Goal: Task Accomplishment & Management: Complete application form

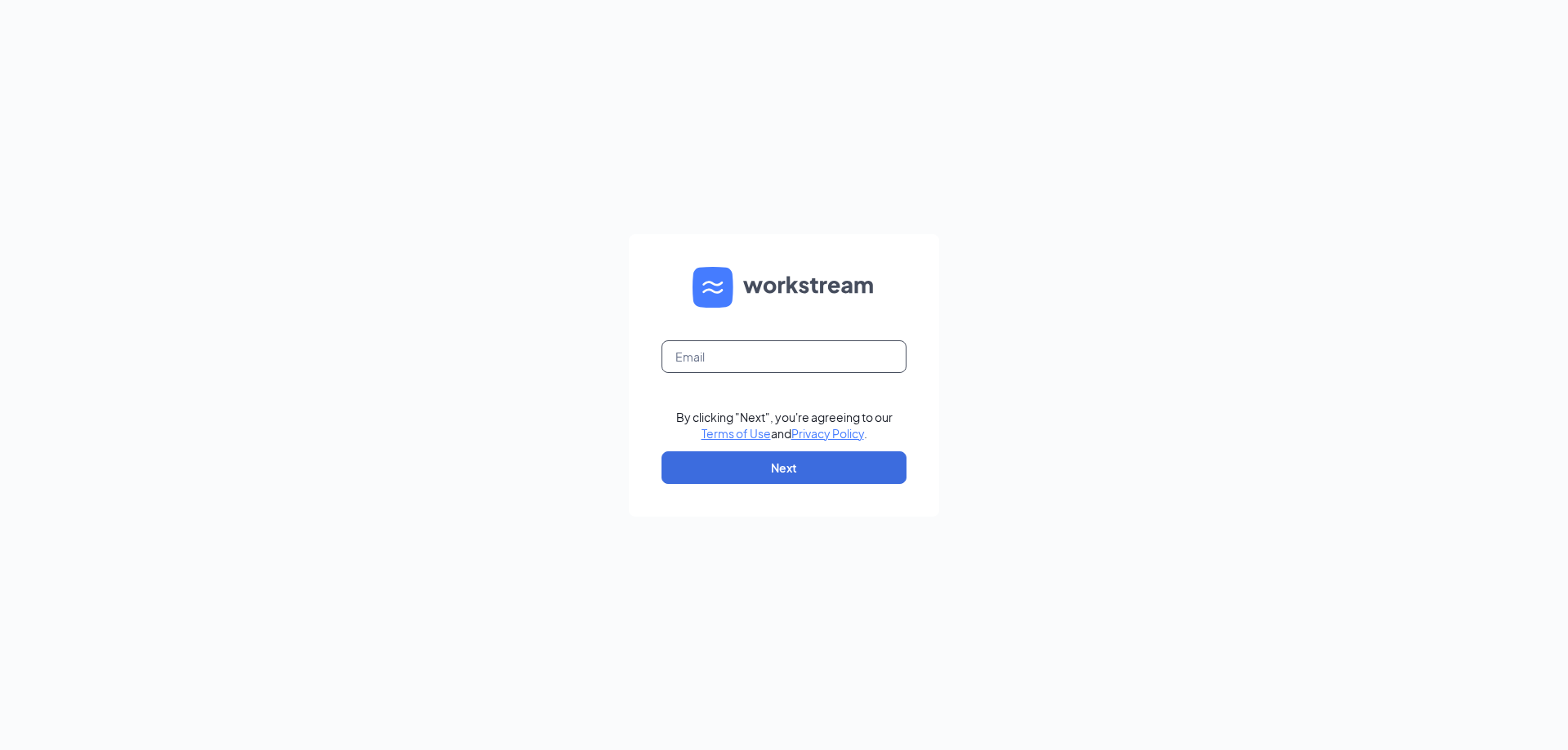
click at [873, 363] on input "text" at bounding box center [784, 357] width 245 height 32
type input "[EMAIL_ADDRESS][DOMAIN_NAME]"
click at [827, 466] on button "Next" at bounding box center [784, 468] width 245 height 32
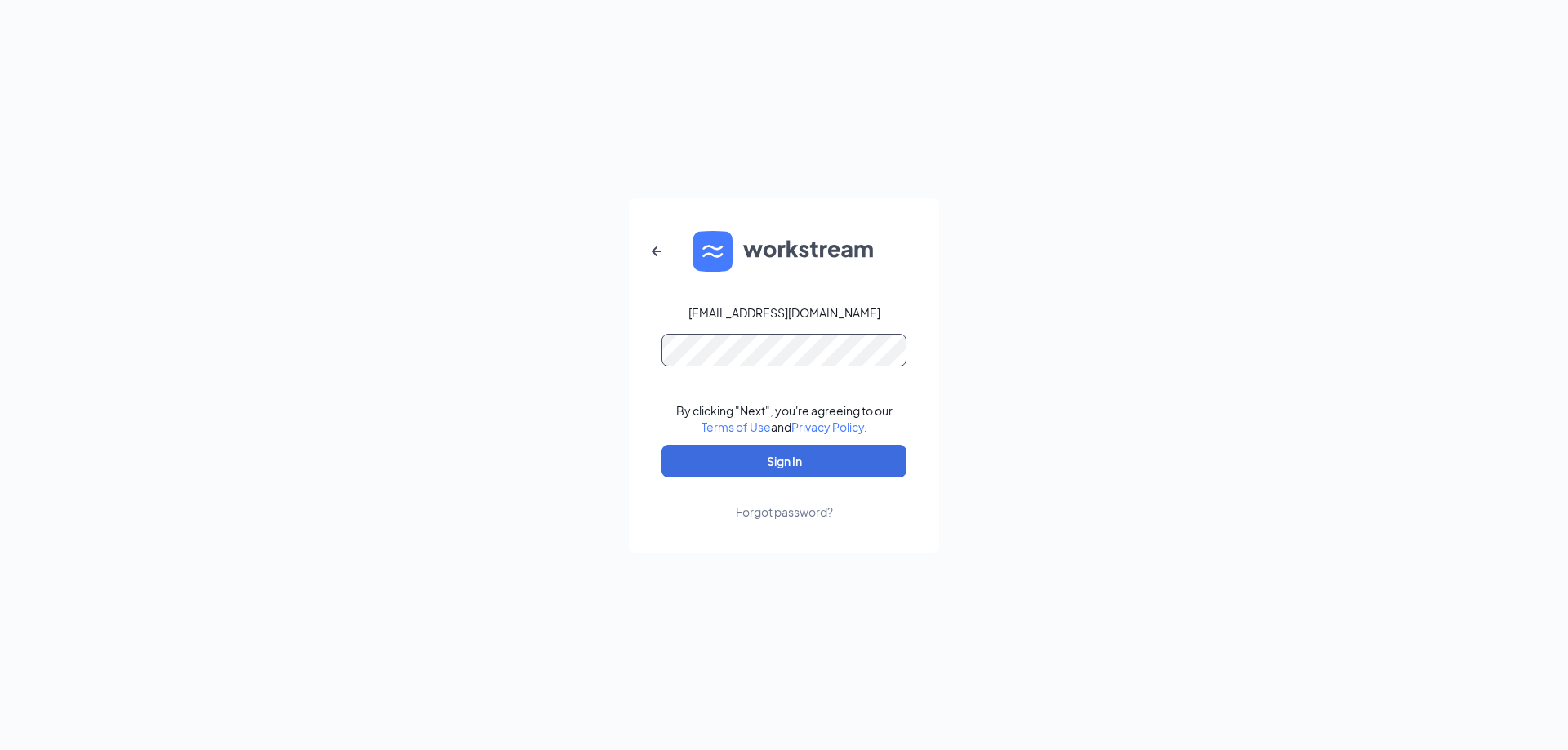
click at [662, 445] on button "Sign In" at bounding box center [784, 461] width 245 height 32
click at [775, 454] on button "Sign In" at bounding box center [784, 461] width 245 height 32
click at [662, 445] on button "Sign In" at bounding box center [784, 461] width 245 height 32
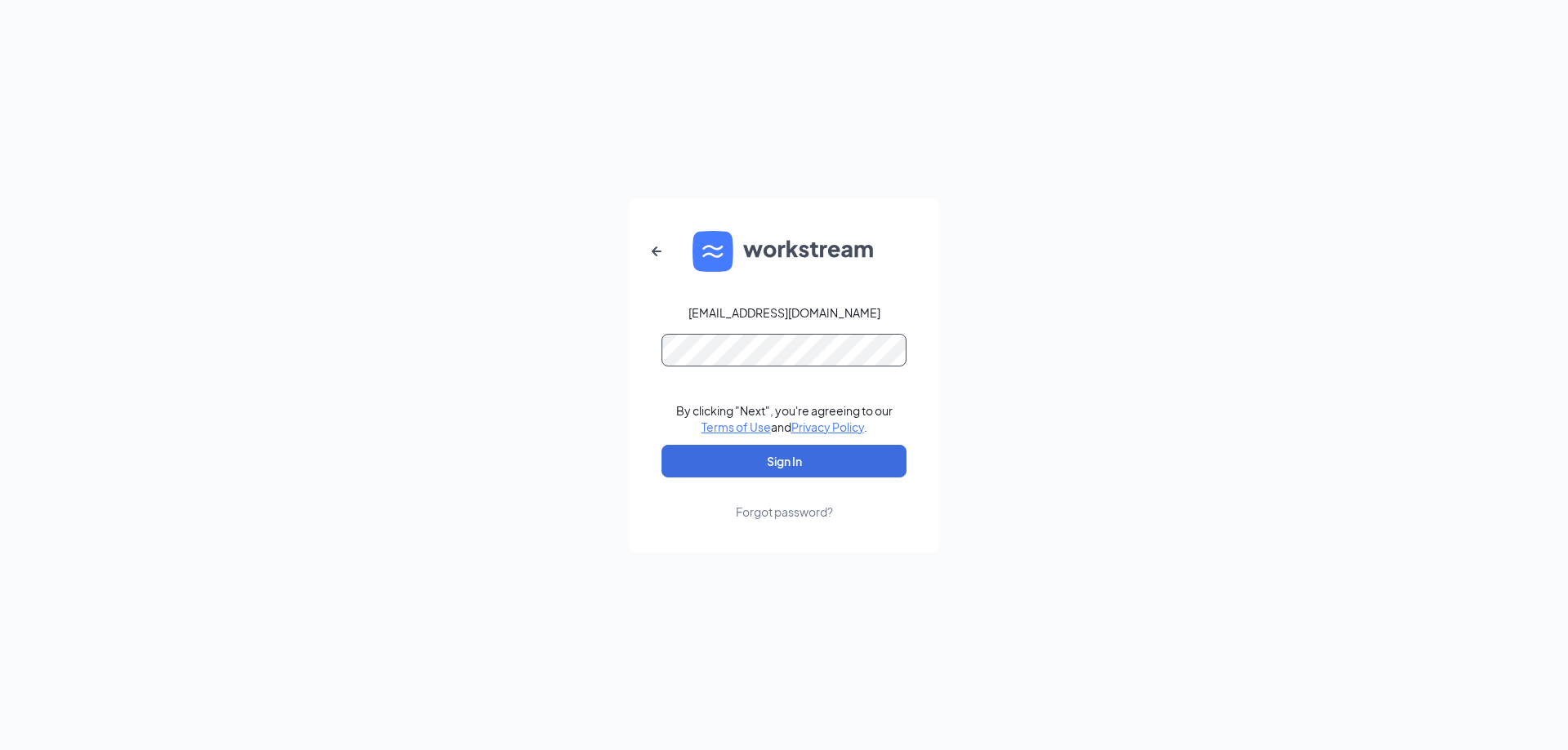
click at [662, 445] on button "Sign In" at bounding box center [784, 461] width 245 height 32
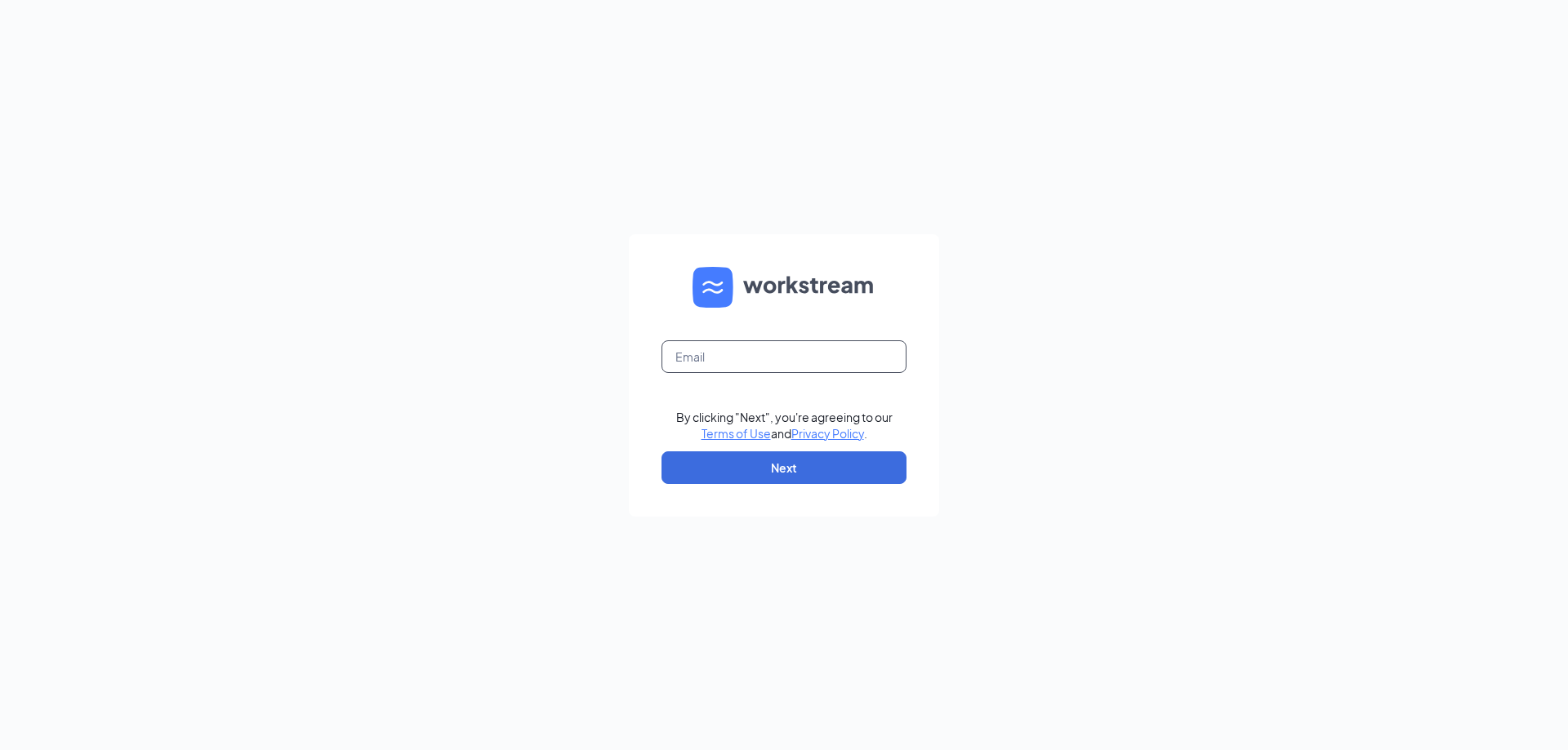
click at [822, 345] on input "text" at bounding box center [784, 357] width 245 height 32
type input "[EMAIL_ADDRESS][DOMAIN_NAME]"
click at [840, 478] on button "Next" at bounding box center [784, 468] width 245 height 32
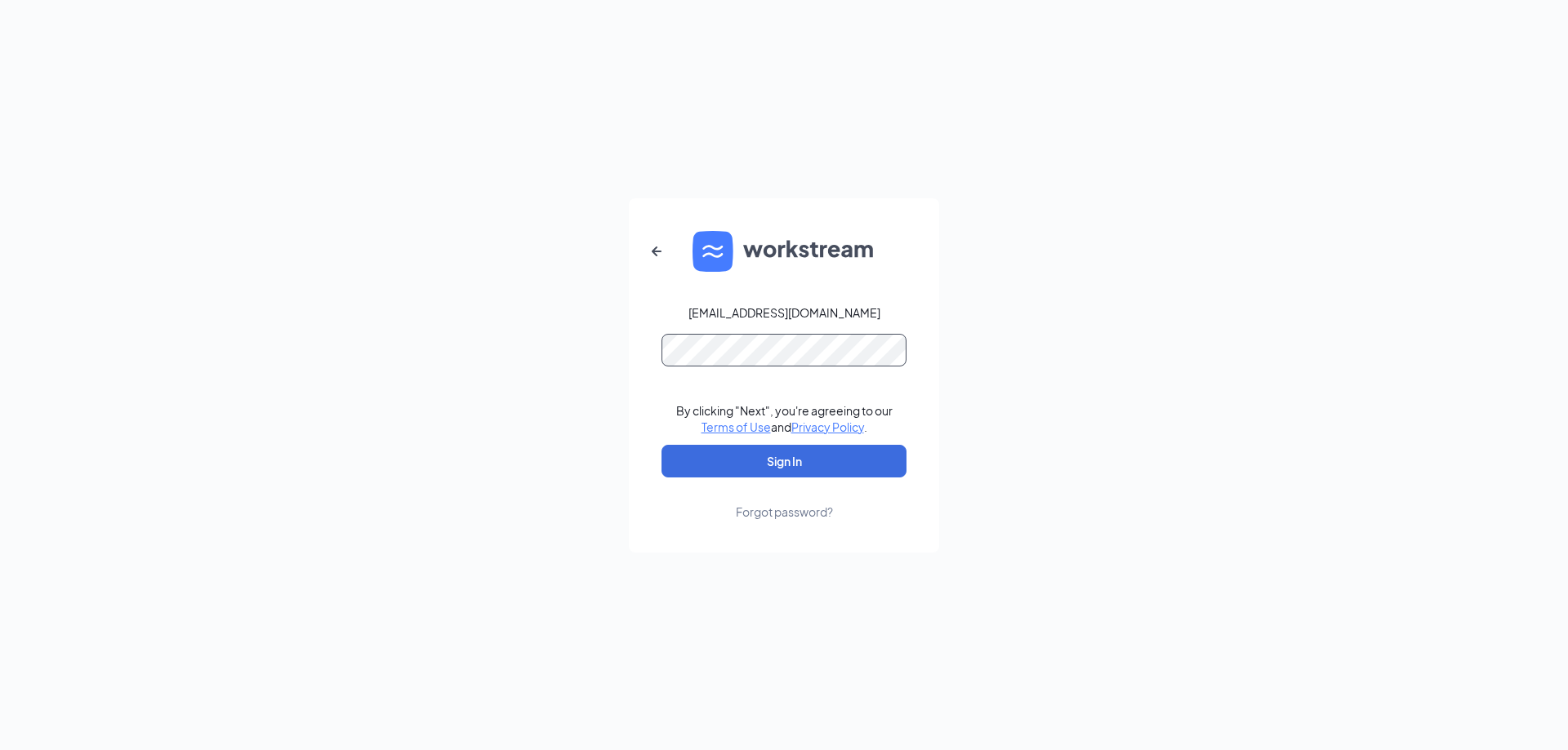
click at [662, 445] on button "Sign In" at bounding box center [784, 461] width 245 height 32
click at [806, 459] on button "Sign In" at bounding box center [784, 461] width 245 height 32
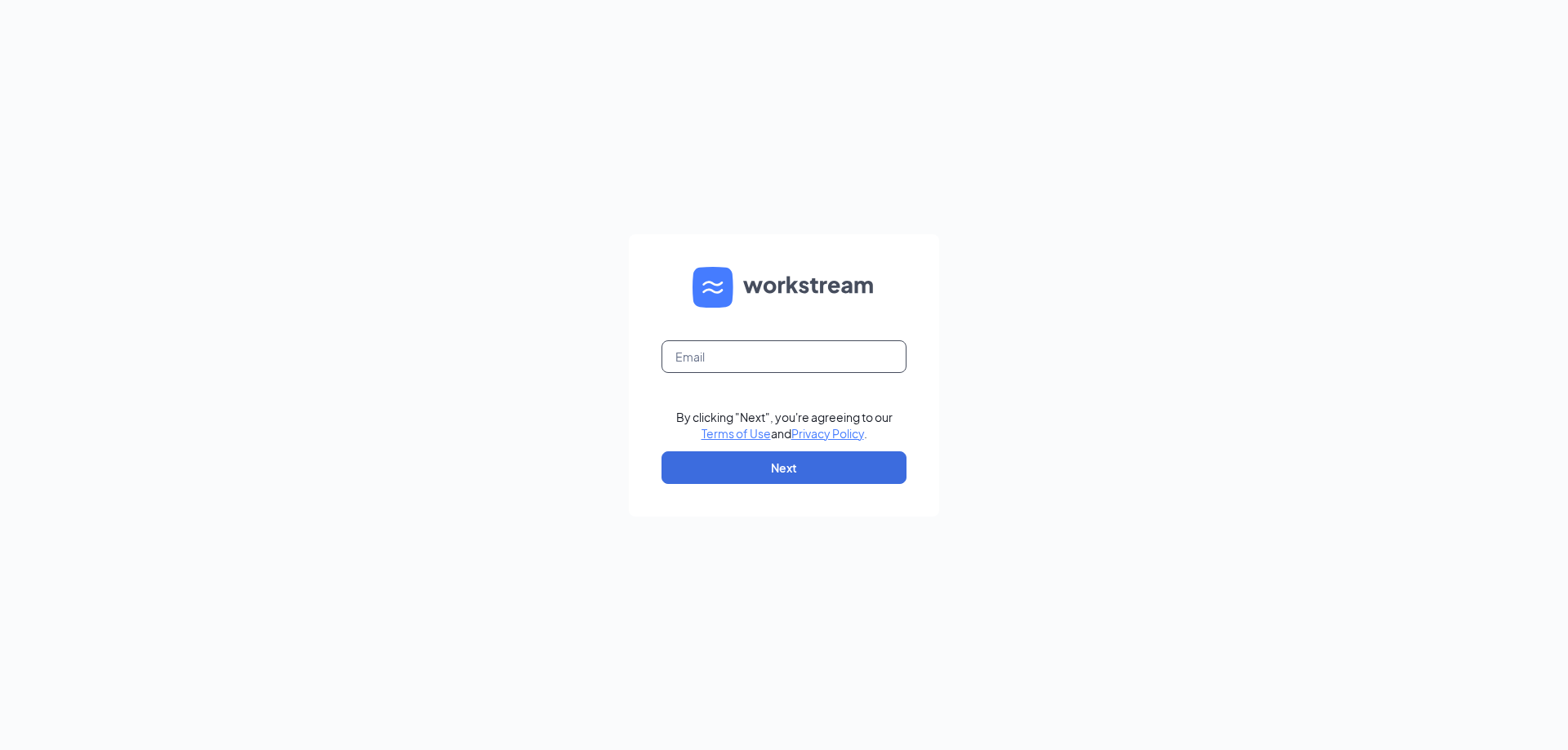
click at [752, 347] on input "text" at bounding box center [784, 357] width 245 height 32
type input "[EMAIL_ADDRESS][DOMAIN_NAME]"
click at [804, 459] on button "Next" at bounding box center [784, 468] width 245 height 32
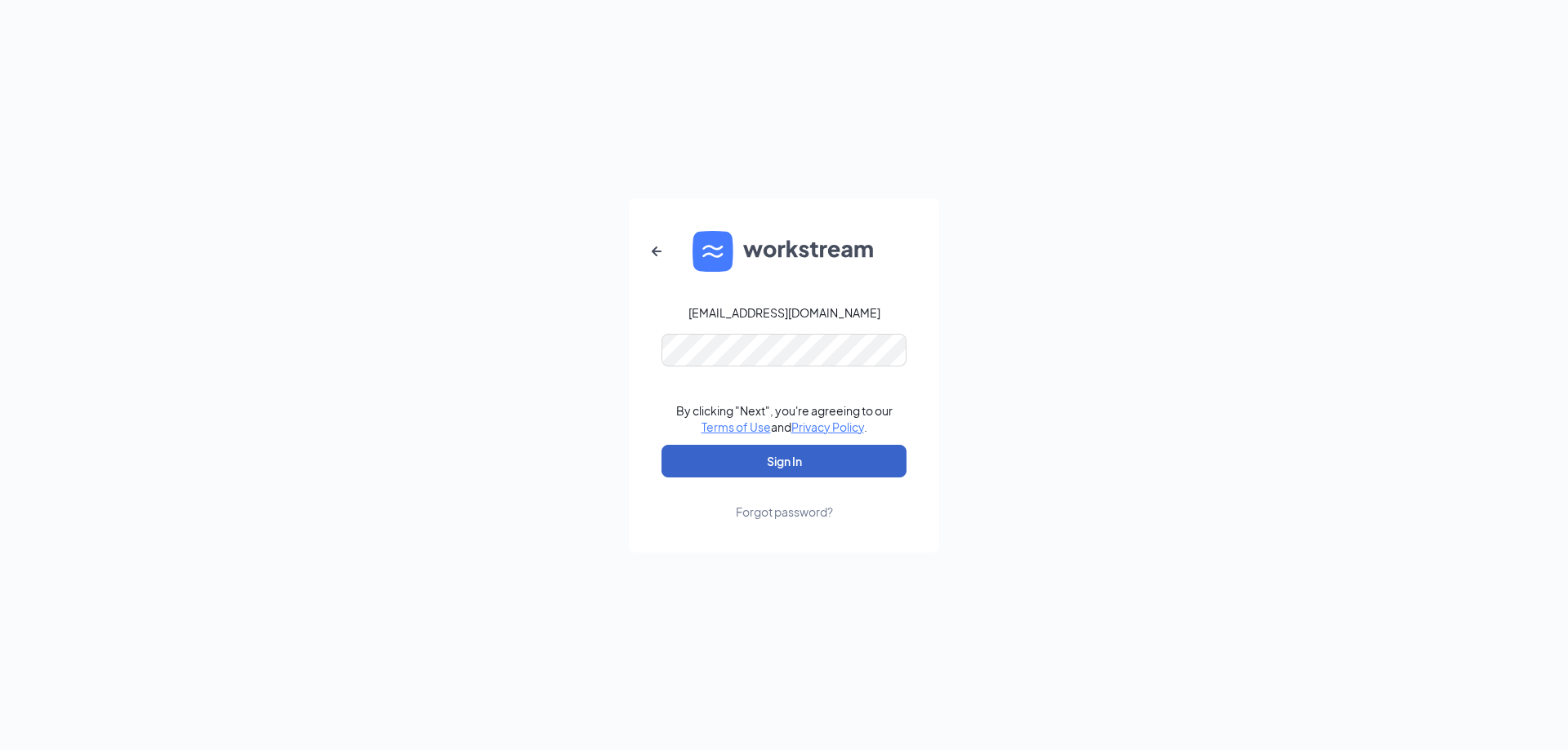
click at [821, 460] on button "Sign In" at bounding box center [784, 461] width 245 height 32
click at [662, 445] on button "Sign In" at bounding box center [784, 461] width 245 height 32
click at [659, 242] on icon "ArrowLeftNew" at bounding box center [656, 251] width 20 height 20
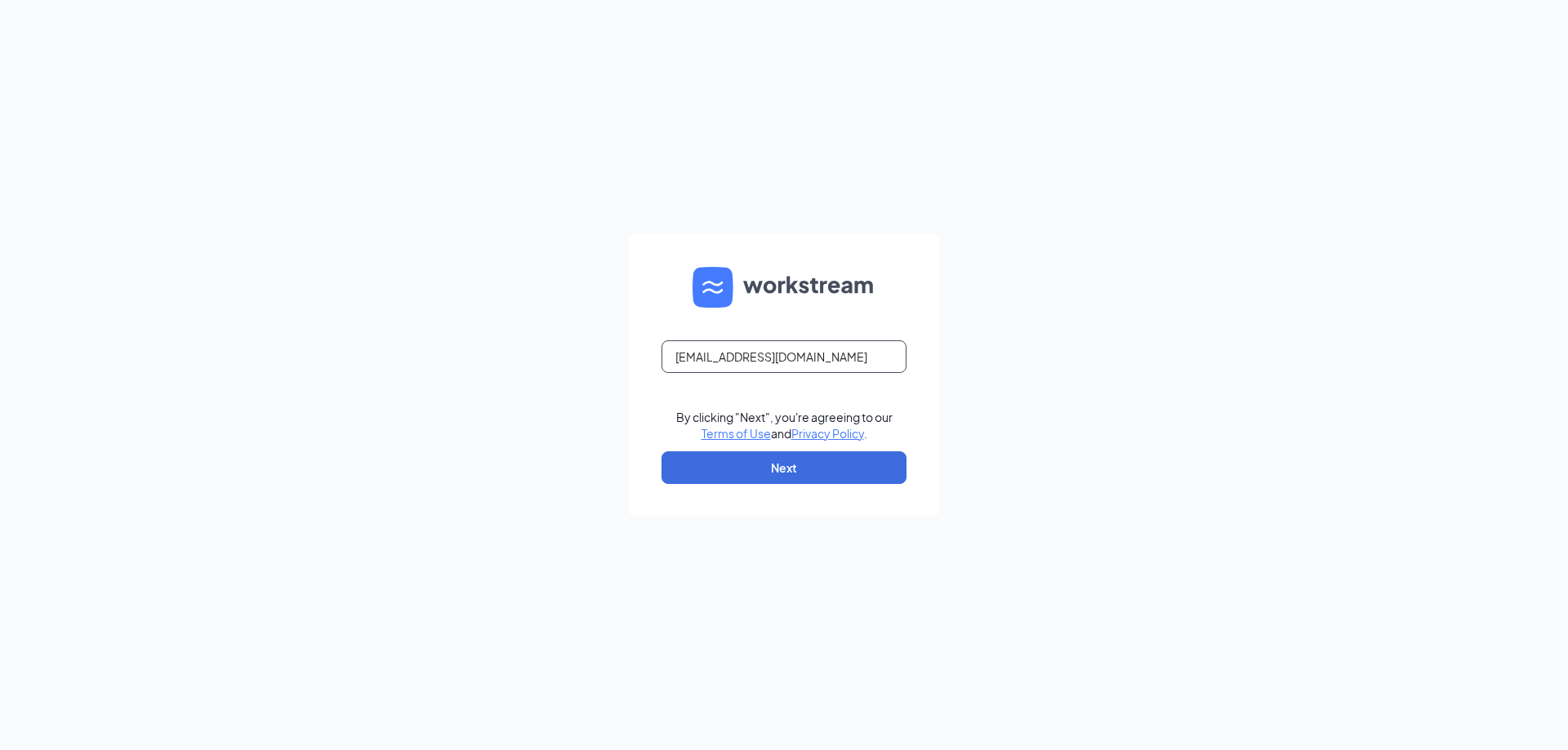
click at [869, 355] on input "[EMAIL_ADDRESS][DOMAIN_NAME]" at bounding box center [784, 357] width 245 height 32
click at [859, 354] on input "[EMAIL_ADDRESS][DOMAIN_NAME]" at bounding box center [784, 357] width 245 height 32
type input "c"
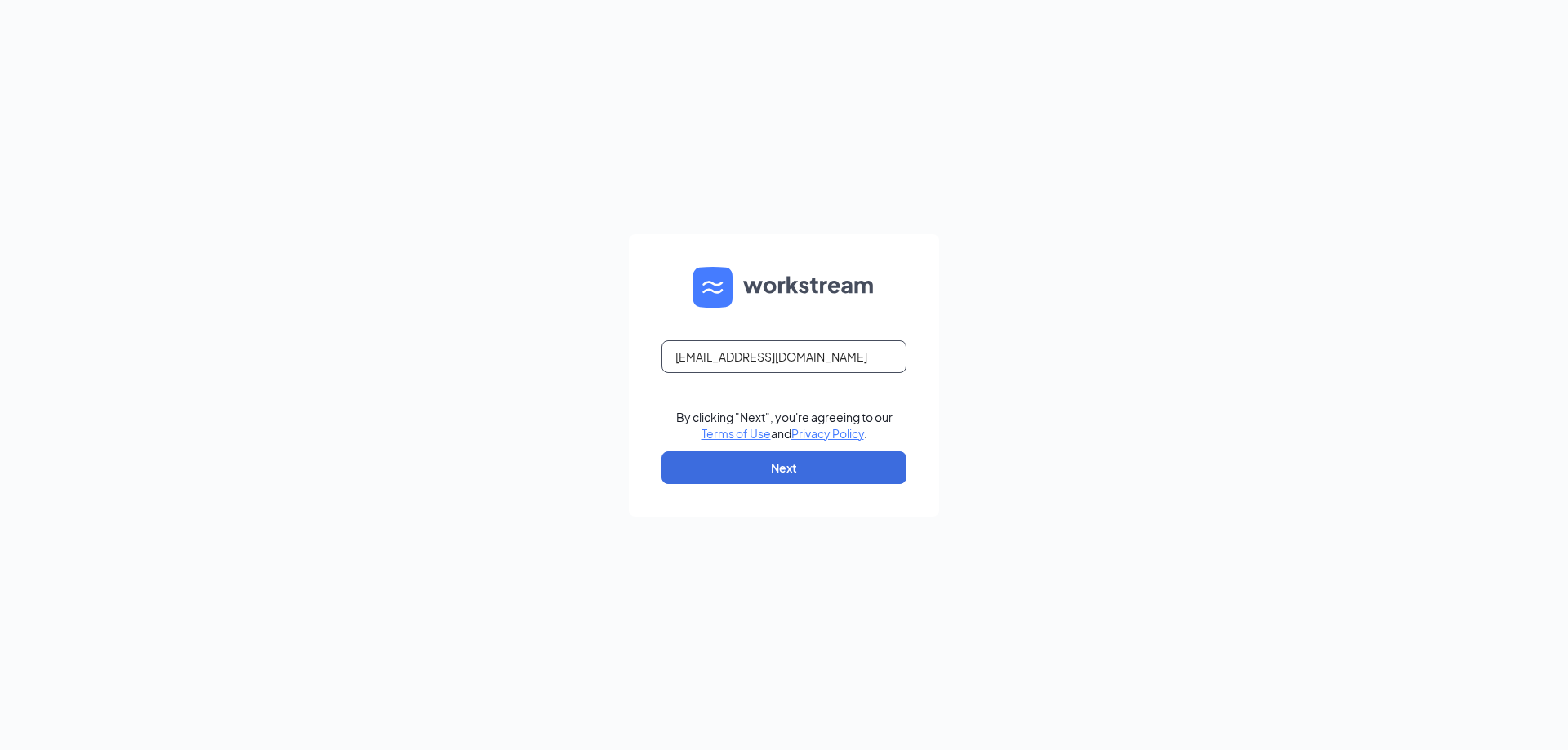
type input "[EMAIL_ADDRESS][DOMAIN_NAME]"
click at [820, 476] on button "Next" at bounding box center [784, 468] width 245 height 32
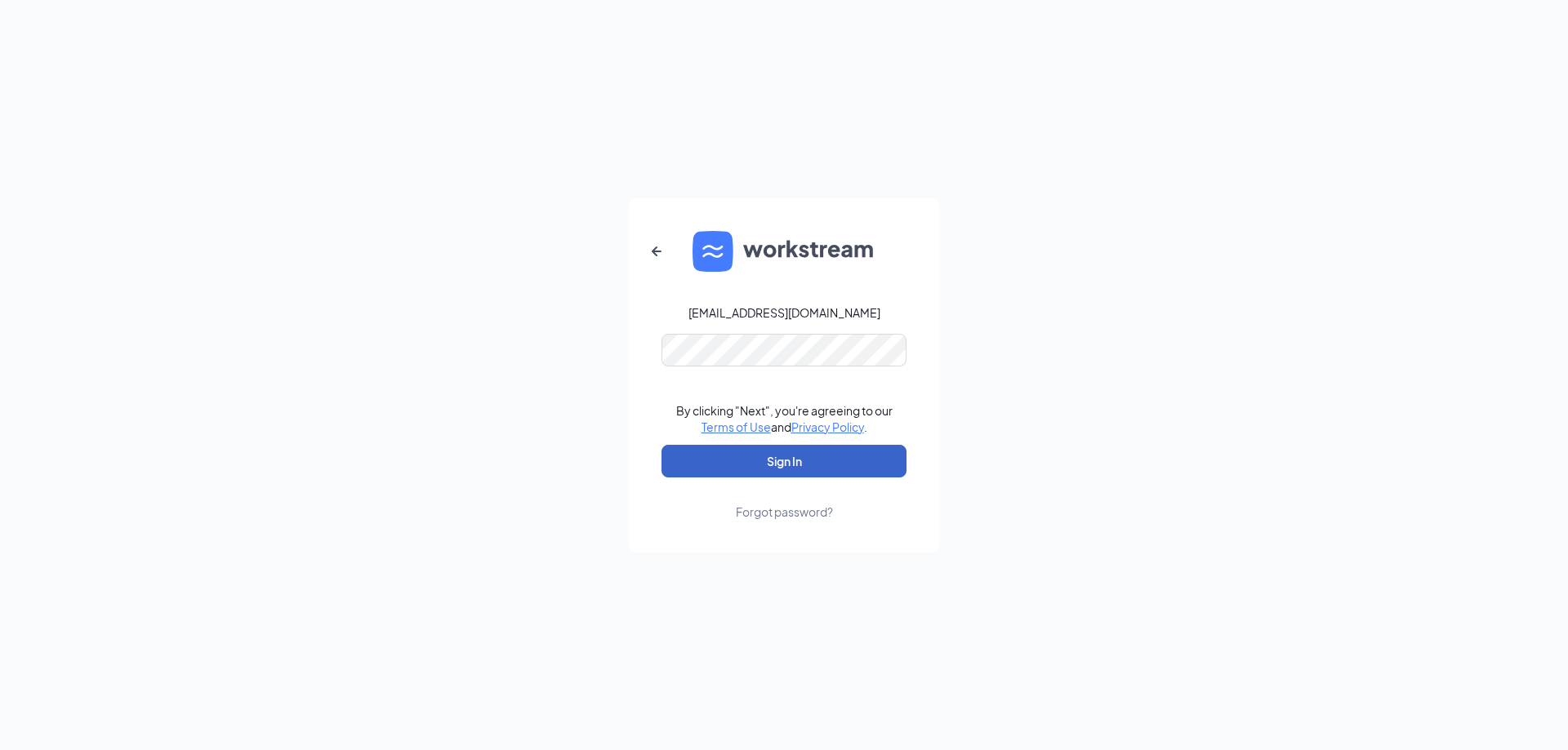
click at [814, 454] on button "Sign In" at bounding box center [784, 461] width 245 height 32
click at [813, 454] on button "Sign In" at bounding box center [784, 461] width 245 height 32
click at [801, 515] on div "Forgot password?" at bounding box center [784, 511] width 97 height 16
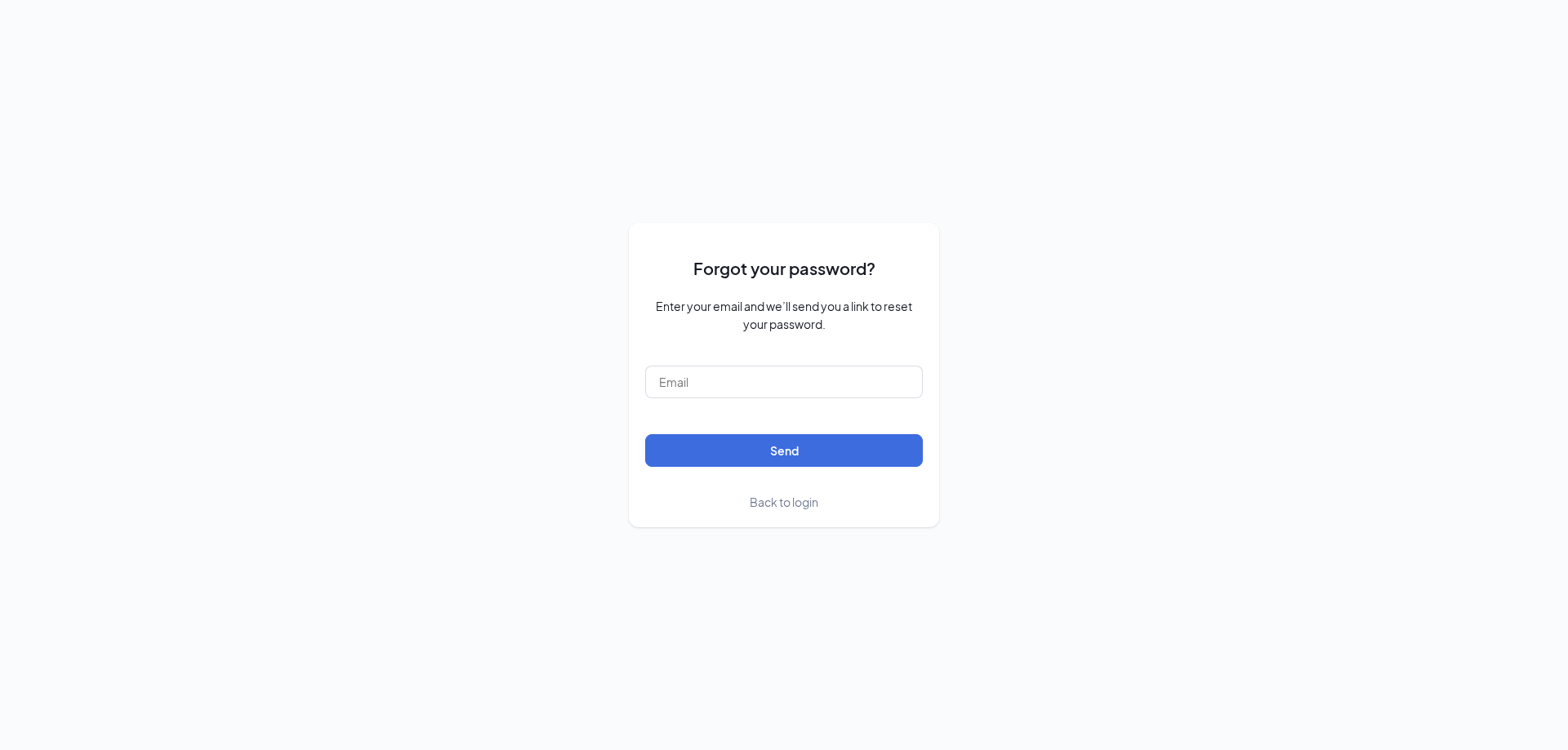
click at [705, 406] on form "Forgot your password? Enter your email and we’ll send you a link to reset your …" at bounding box center [784, 375] width 278 height 272
click at [709, 389] on input "text" at bounding box center [784, 382] width 278 height 32
type input "[EMAIL_ADDRESS][DOMAIN_NAME]"
click at [791, 453] on button "Send" at bounding box center [784, 450] width 278 height 32
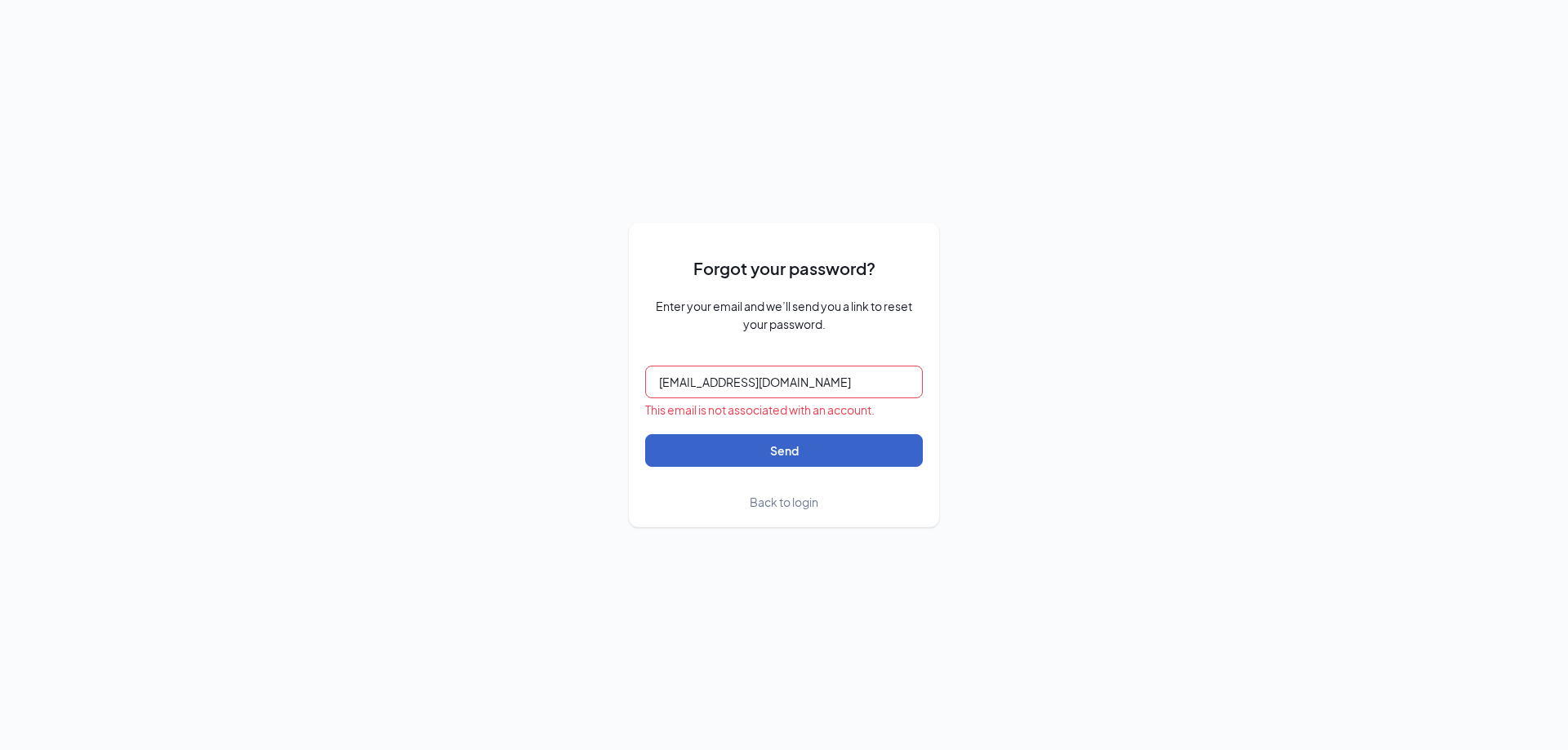
click at [791, 453] on button "Send" at bounding box center [784, 450] width 278 height 32
click at [791, 453] on button "submit" at bounding box center [784, 450] width 278 height 32
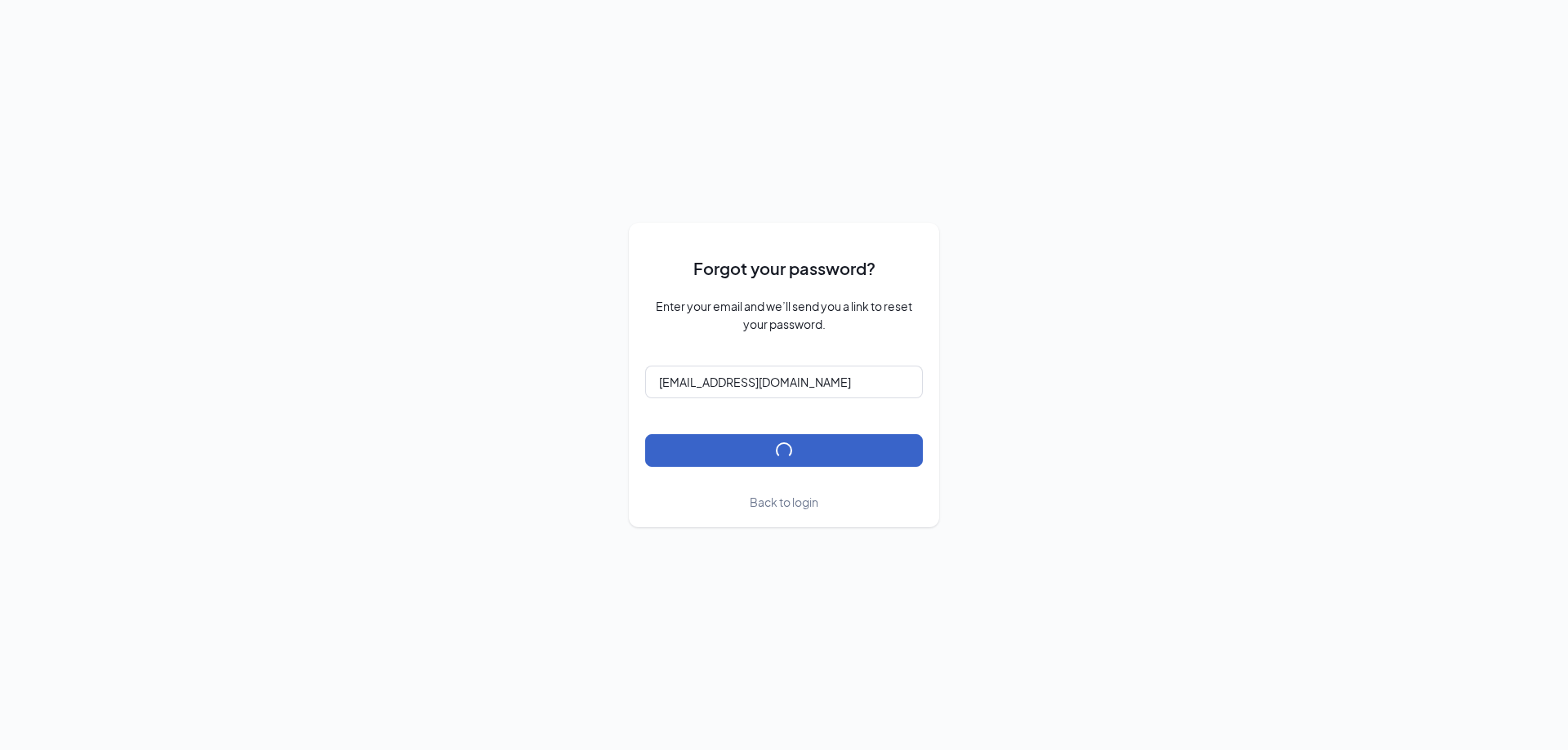
click at [791, 453] on button "submit" at bounding box center [784, 450] width 278 height 32
click at [793, 504] on span "Back to login" at bounding box center [784, 501] width 69 height 14
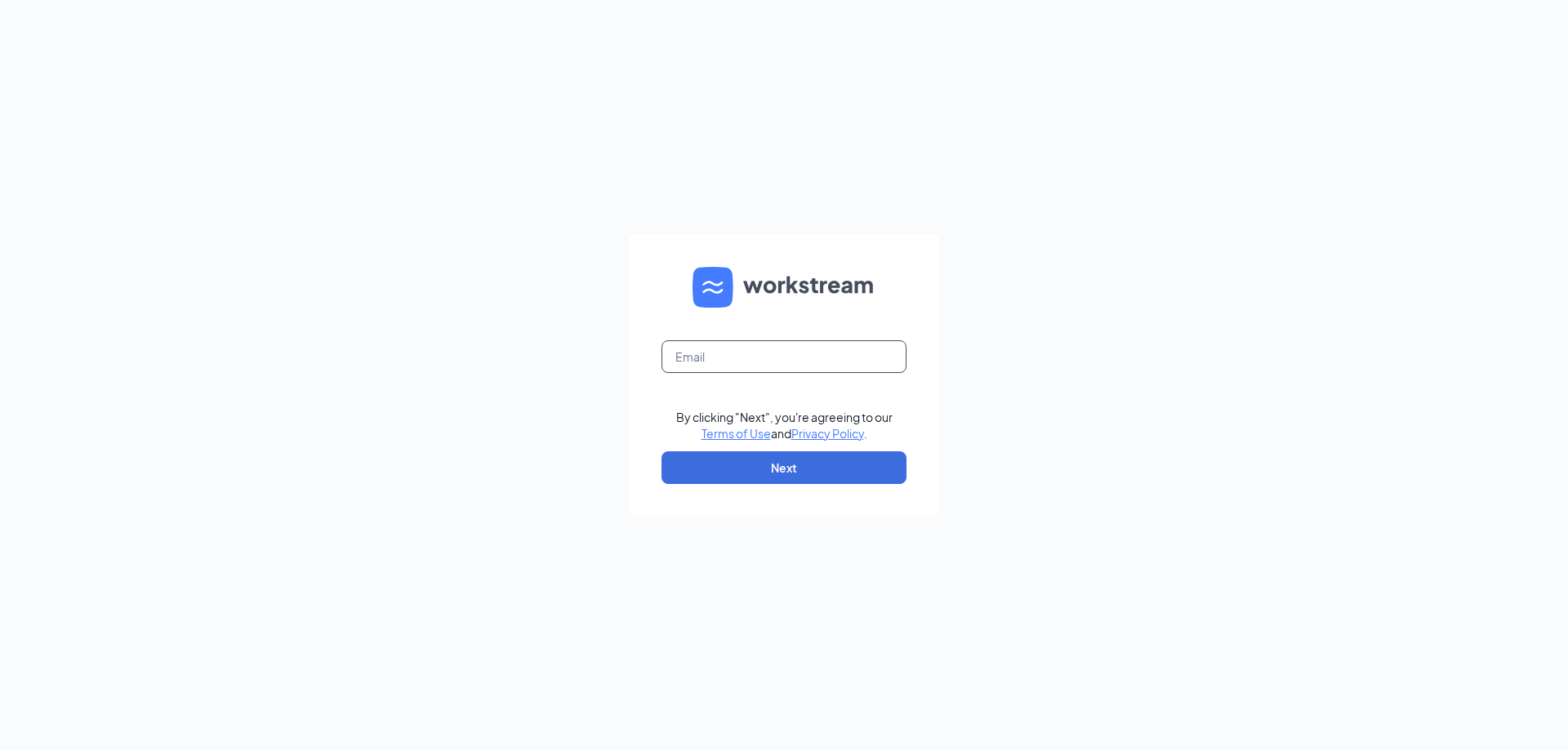
click at [758, 352] on input "text" at bounding box center [784, 357] width 245 height 32
type input "[EMAIL_ADDRESS][DOMAIN_NAME]"
click at [807, 458] on button "Next" at bounding box center [784, 468] width 245 height 32
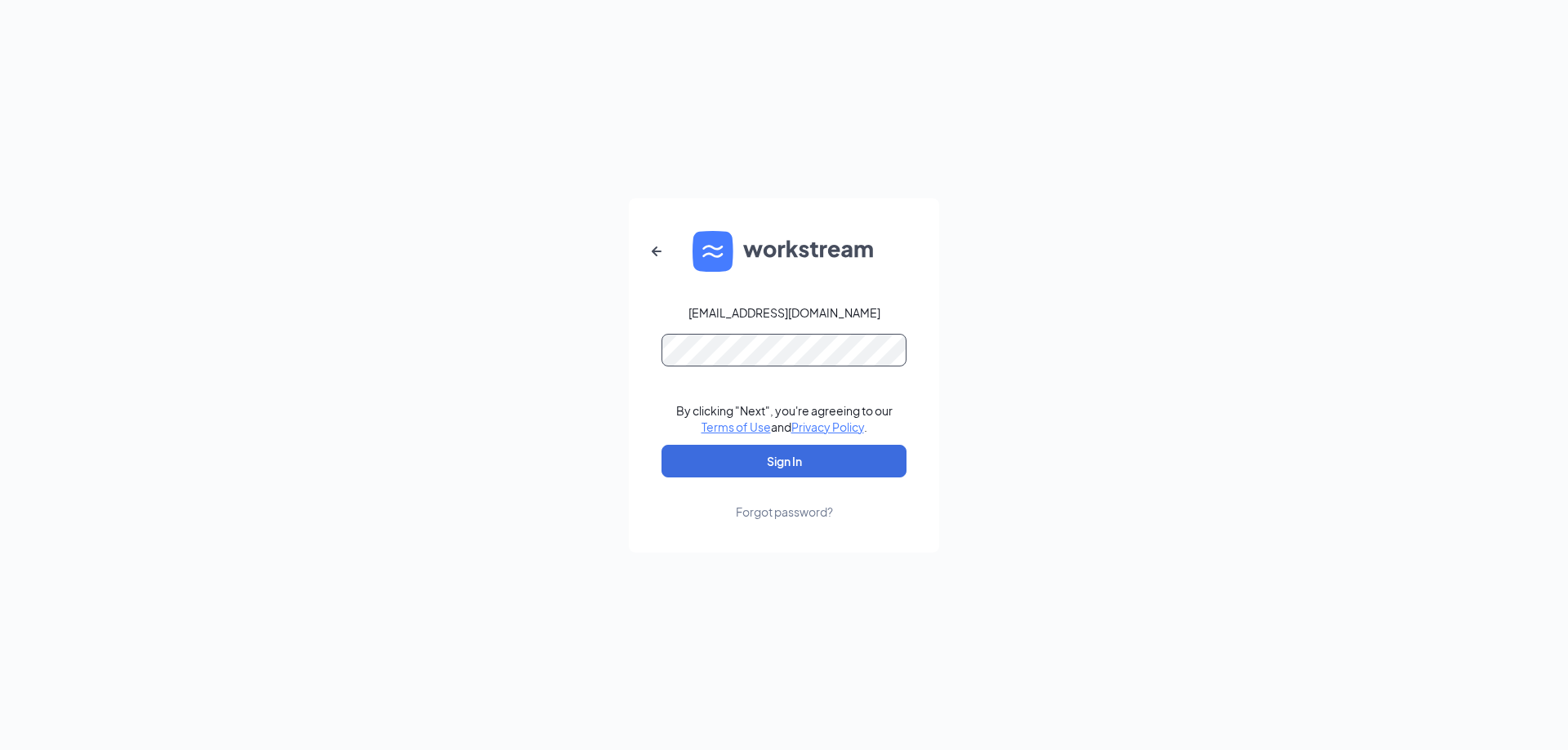
click at [662, 445] on button "Sign In" at bounding box center [784, 461] width 245 height 32
click at [772, 475] on button "Sign In" at bounding box center [784, 461] width 245 height 32
